Goal: Transaction & Acquisition: Purchase product/service

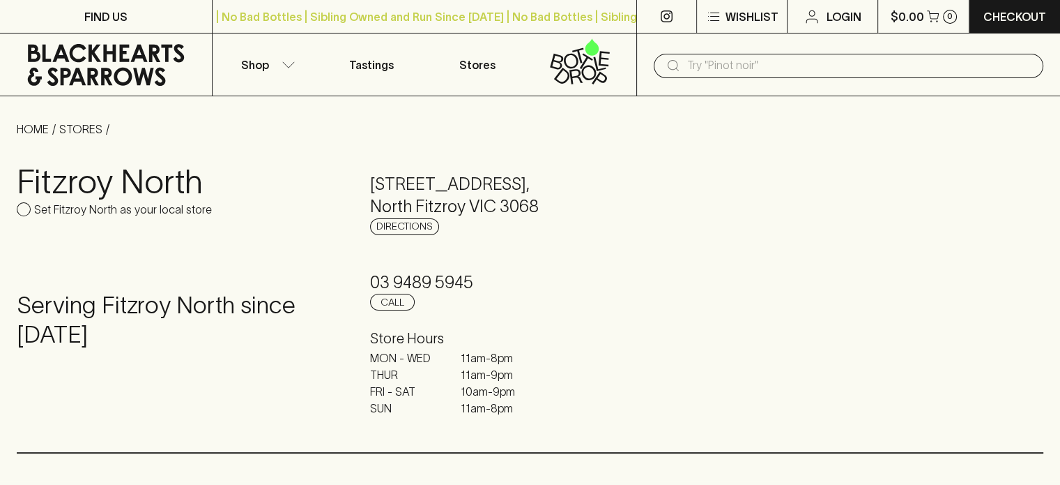
click at [312, 346] on h4 "Serving Fitzroy North since [DATE]" at bounding box center [177, 320] width 320 height 59
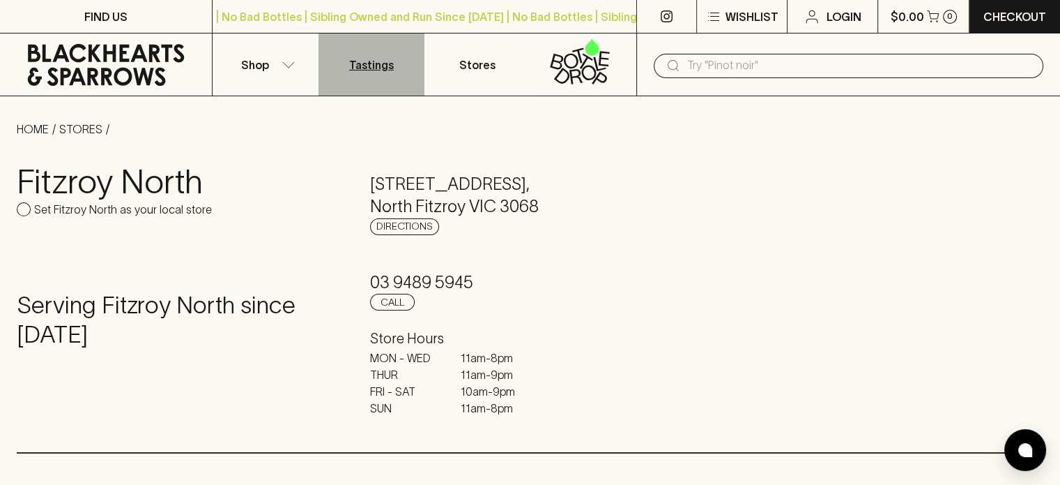
click at [383, 69] on p "Tastings" at bounding box center [371, 64] width 45 height 17
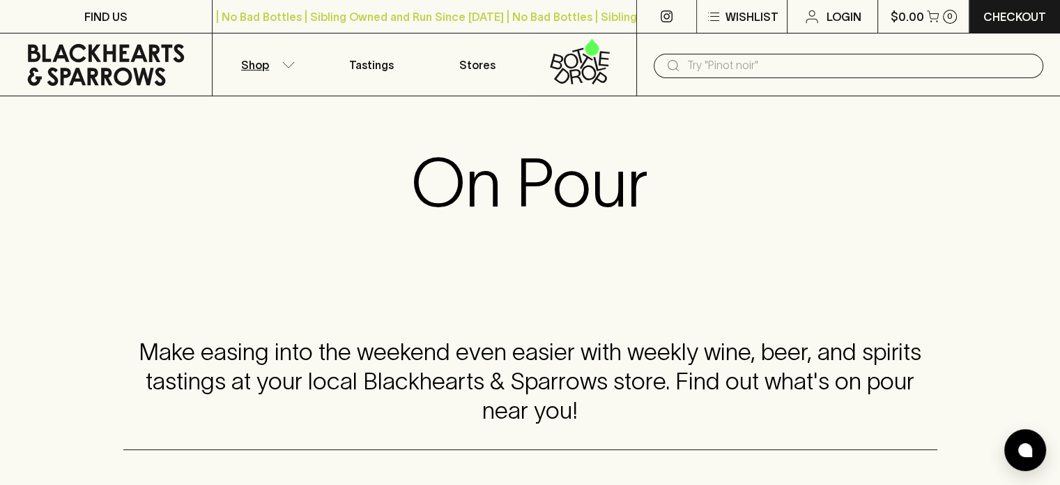
click at [288, 64] on icon "button" at bounding box center [289, 64] width 14 height 7
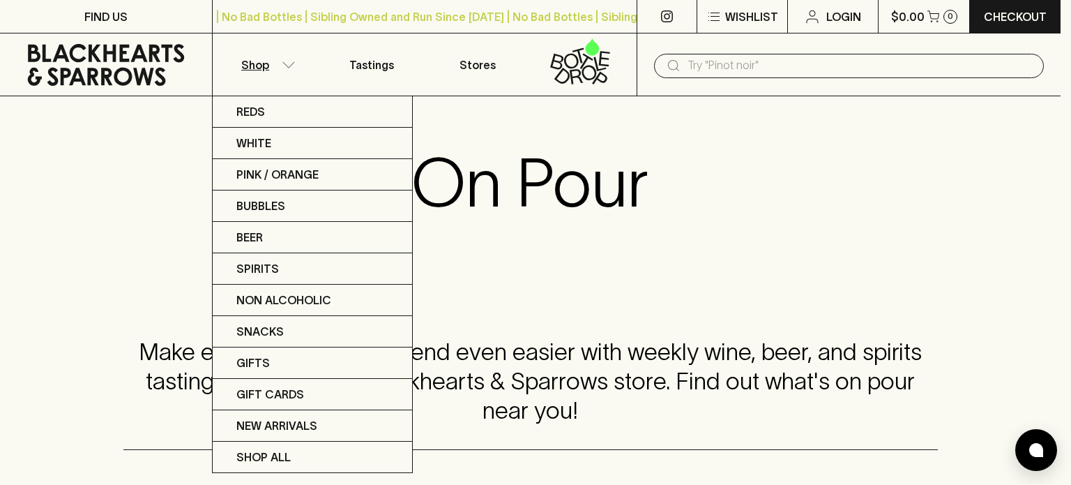
click at [288, 64] on div at bounding box center [535, 242] width 1071 height 485
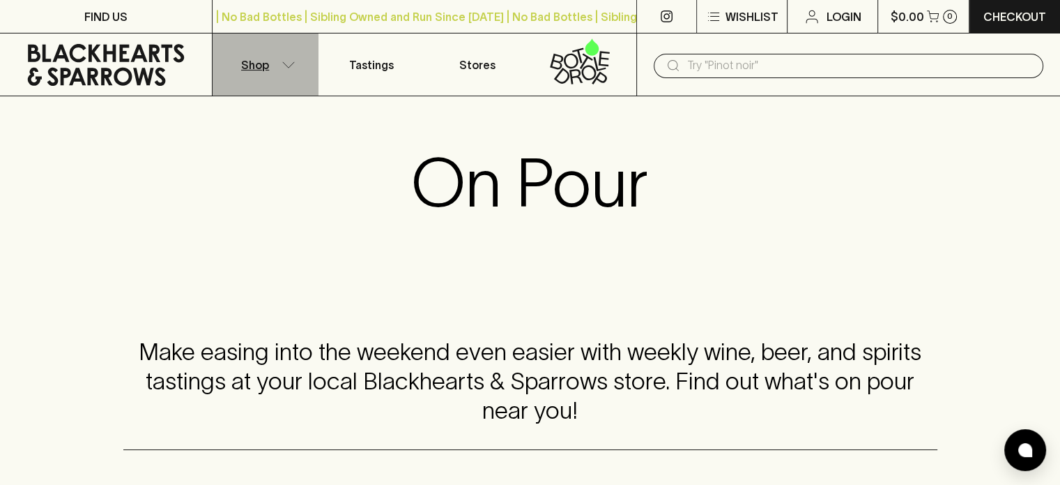
click at [287, 75] on button "Shop" at bounding box center [266, 64] width 106 height 62
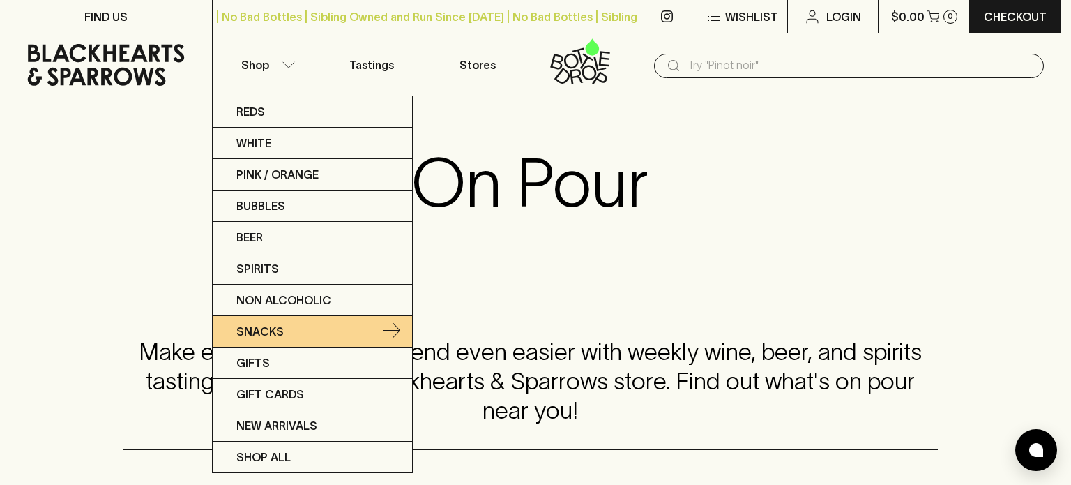
click at [272, 334] on p "Snacks" at bounding box center [259, 331] width 47 height 17
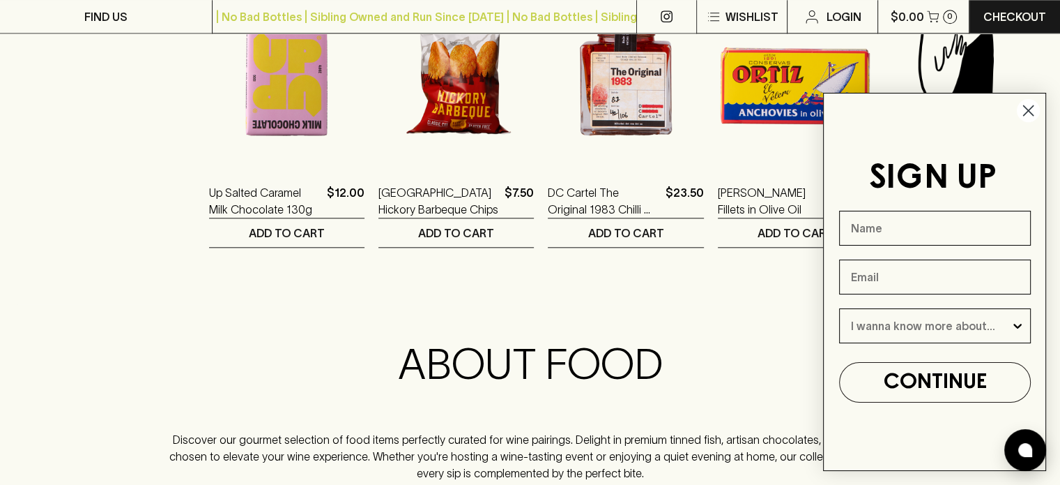
scroll to position [1472, 0]
click at [1028, 114] on circle "Close dialog" at bounding box center [1028, 110] width 23 height 23
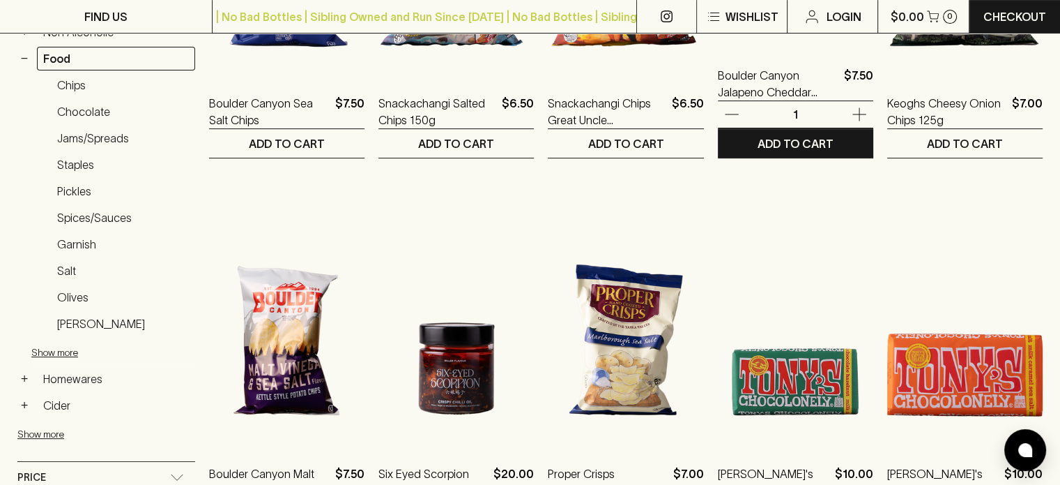
scroll to position [448, 0]
